Goal: Book appointment/travel/reservation

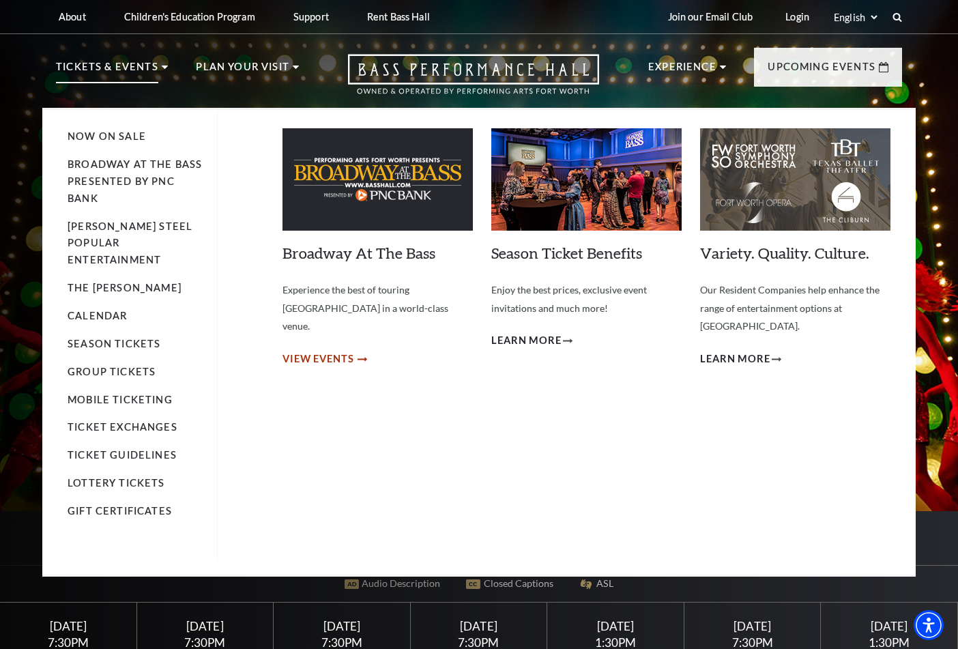
click at [306, 351] on span "View Events" at bounding box center [318, 359] width 72 height 17
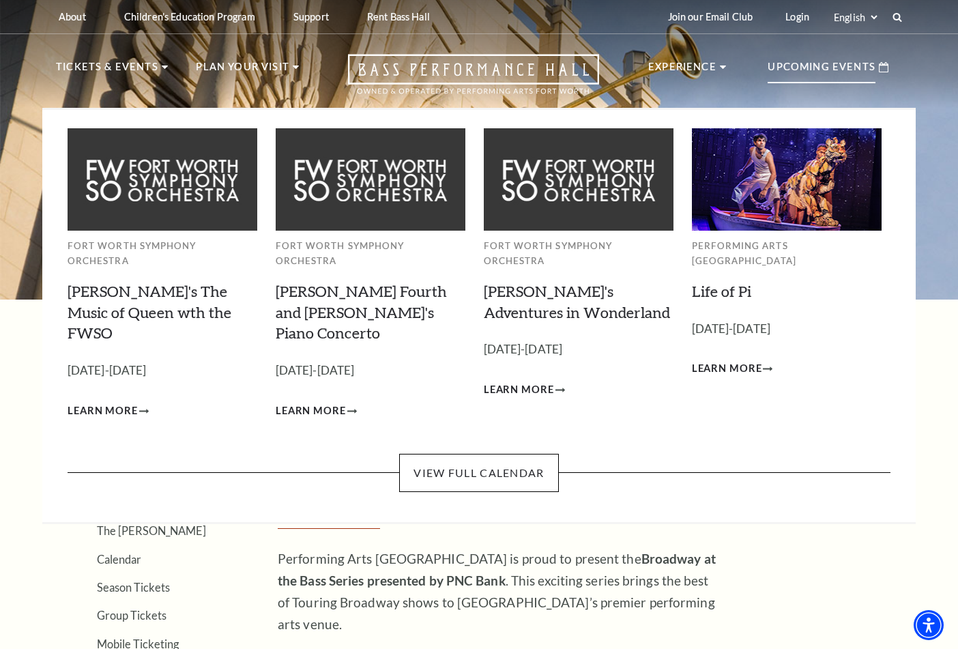
click at [813, 70] on p "Upcoming Events" at bounding box center [822, 71] width 108 height 25
click at [499, 454] on link "View Full Calendar" at bounding box center [478, 473] width 159 height 38
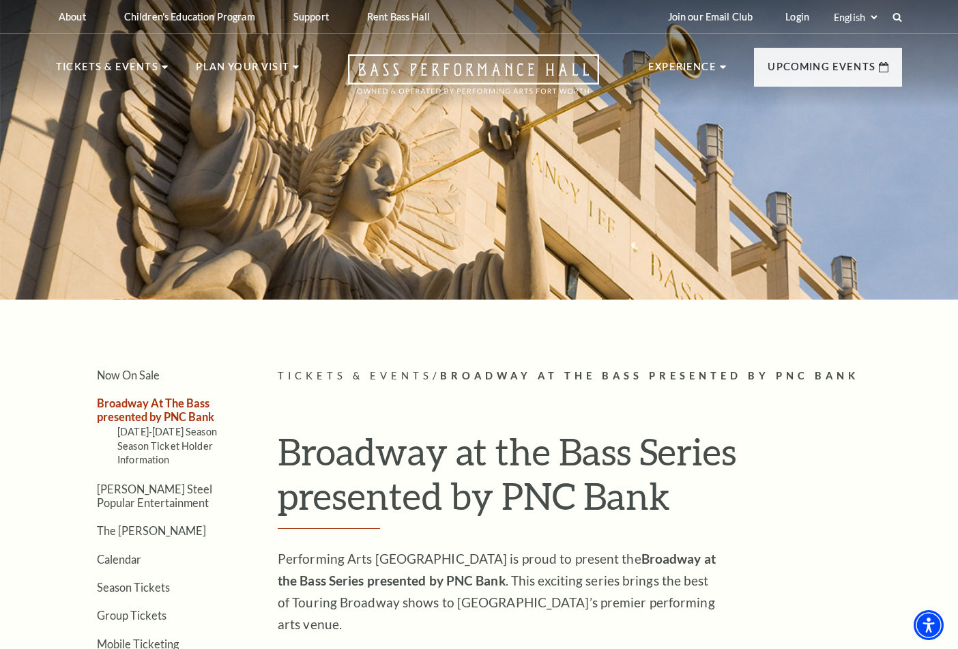
scroll to position [1, 0]
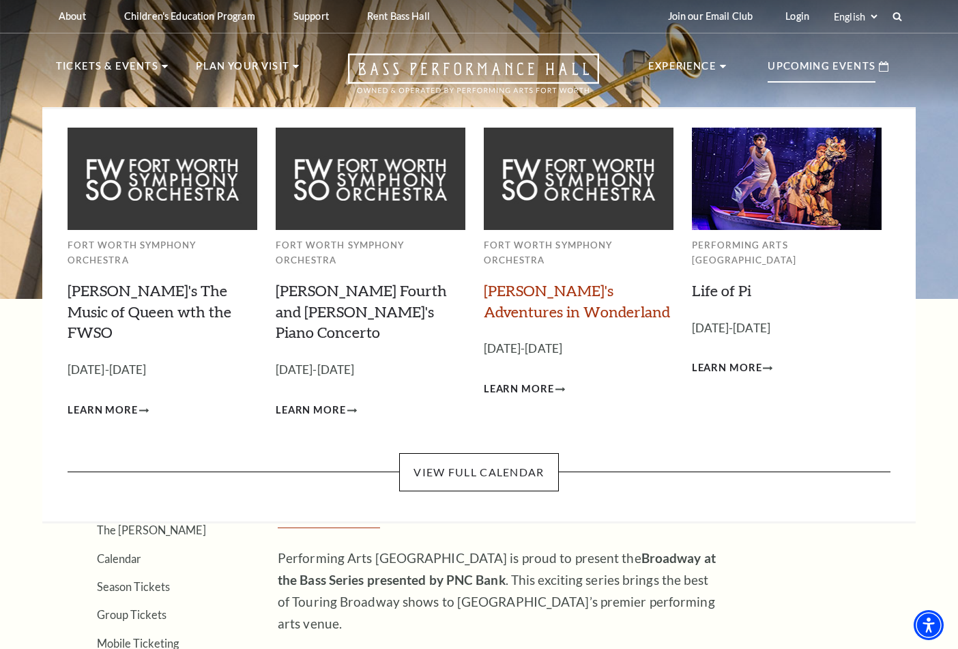
click at [551, 291] on link "[PERSON_NAME]'s Adventures in Wonderland" at bounding box center [577, 301] width 186 height 40
click at [527, 381] on span "Learn More" at bounding box center [519, 389] width 70 height 17
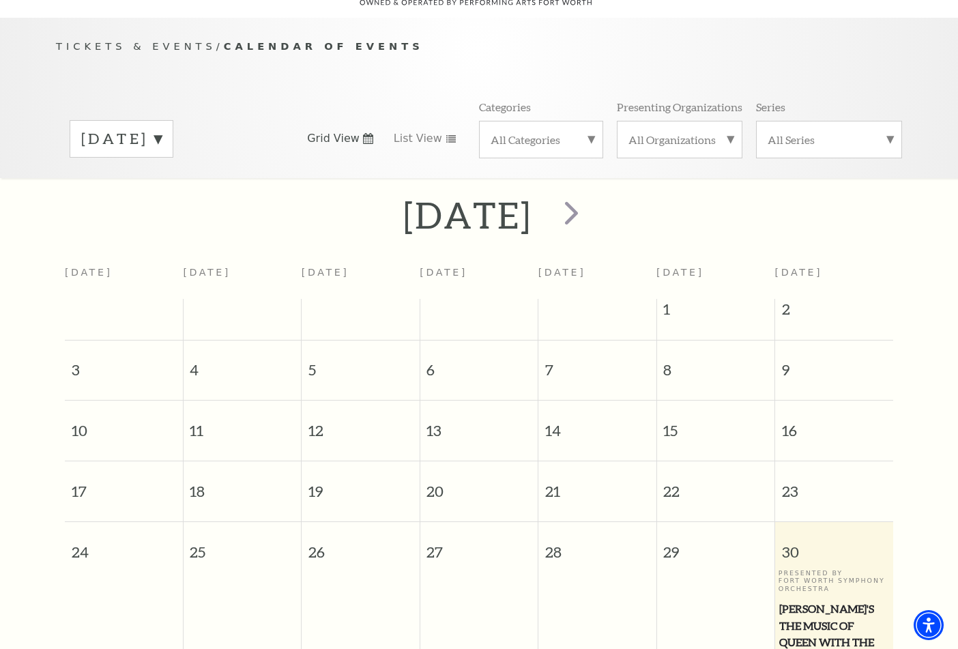
click at [591, 193] on span "next" at bounding box center [571, 212] width 39 height 39
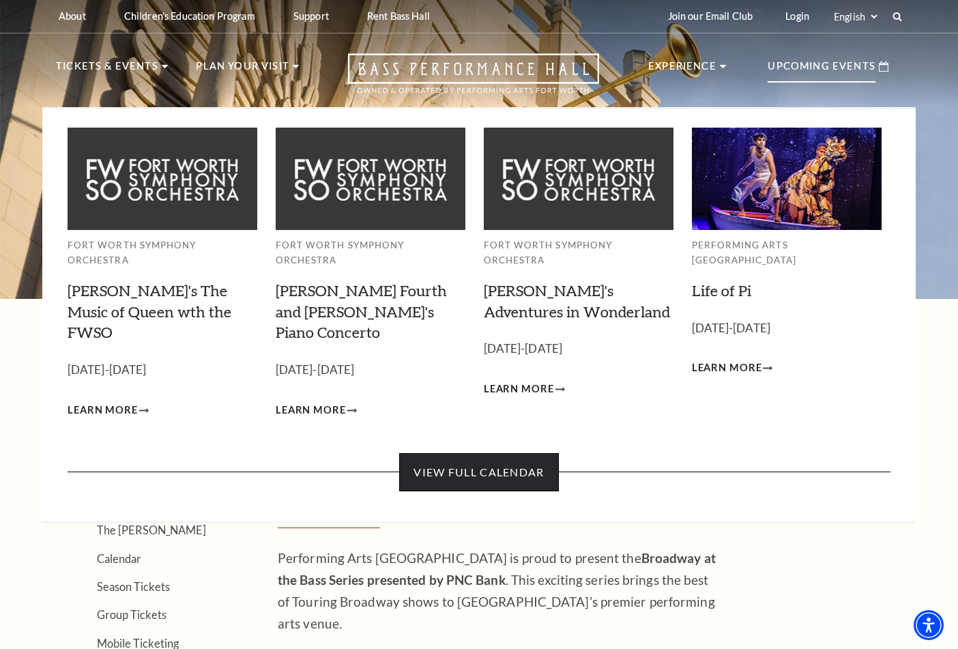
click at [519, 453] on link "View Full Calendar" at bounding box center [478, 472] width 159 height 38
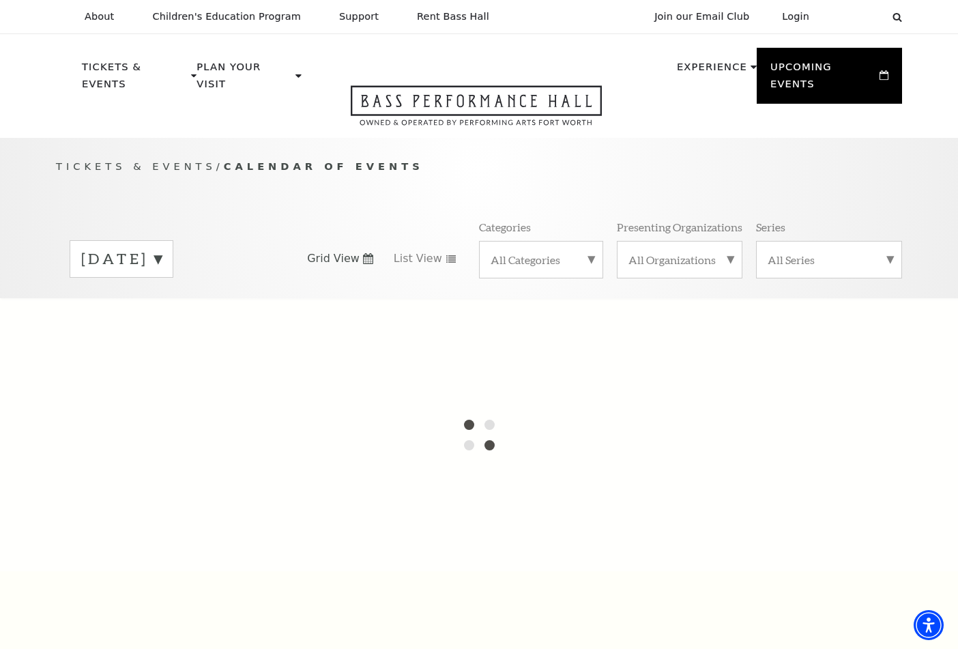
click at [162, 248] on label "[DATE]" at bounding box center [121, 258] width 81 height 21
click at [162, 273] on label "[DATE]" at bounding box center [121, 287] width 81 height 29
